Goal: Task Accomplishment & Management: Manage account settings

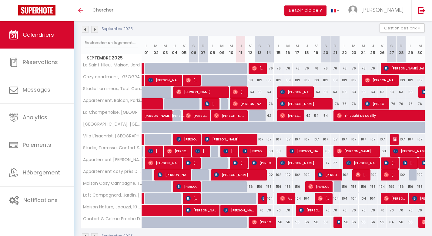
scroll to position [65, 0]
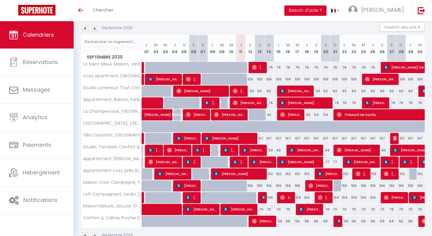
click at [93, 24] on div "Septembre 2025 Gestion des prix Nb Nuits minimum Règles Disponibilité" at bounding box center [253, 28] width 344 height 12
click at [95, 29] on img at bounding box center [94, 28] width 7 height 7
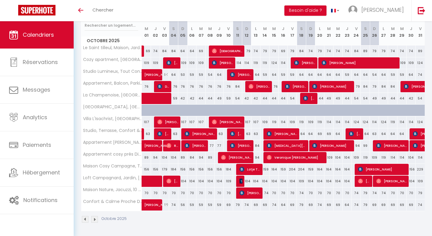
scroll to position [0, 0]
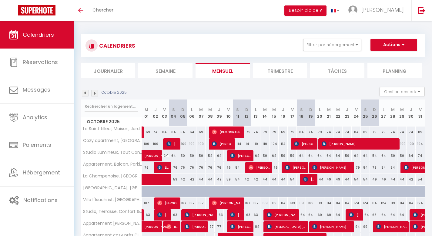
click at [101, 70] on li "Journalier" at bounding box center [108, 70] width 54 height 15
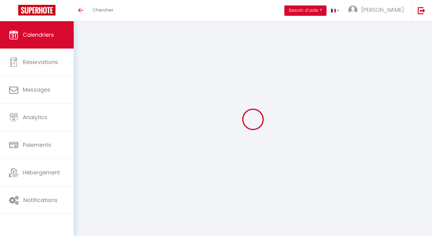
select select
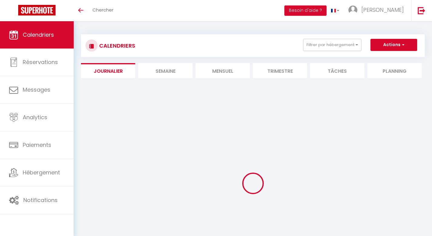
select select
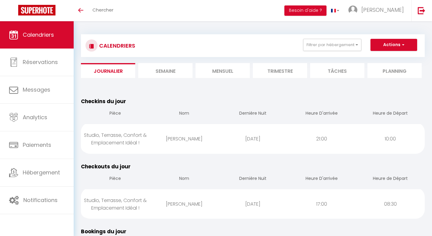
click at [109, 139] on div "Studio, Terrasse, Confort & Emplacement Idéal !" at bounding box center [115, 138] width 69 height 27
select select "0"
select select "1"
select select
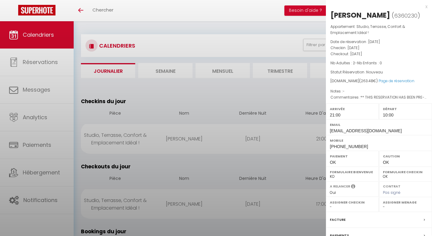
select select "39637"
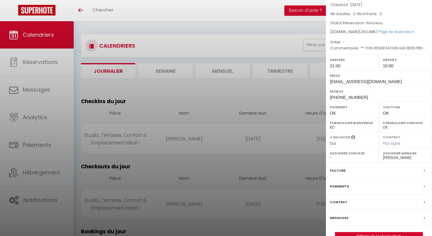
scroll to position [62, 0]
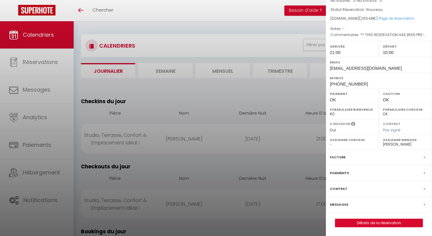
click at [333, 202] on label "Messages" at bounding box center [339, 204] width 18 height 6
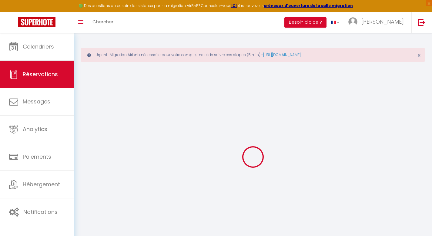
select select
checkbox input "false"
type voyageur0 "** THIS RESERVATION HAS BEEN PRE-PAID ** BOOKING NOTE : Payment charge is EUR 3…"
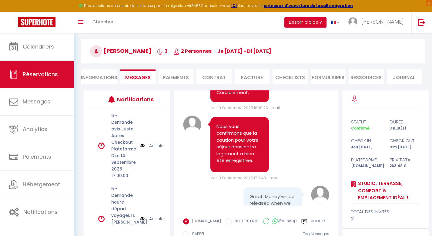
scroll to position [883, 0]
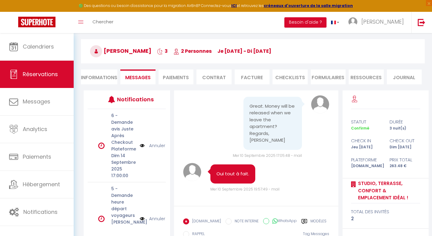
click at [344, 52] on h3 "[PERSON_NAME] 3 2 Personnes je [DATE] - di [DATE]" at bounding box center [253, 51] width 344 height 24
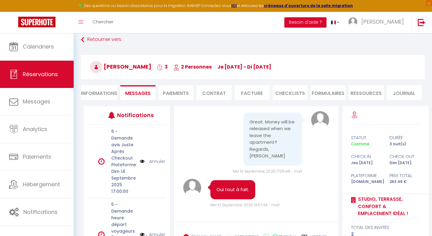
scroll to position [0, 0]
